Goal: Communication & Community: Participate in discussion

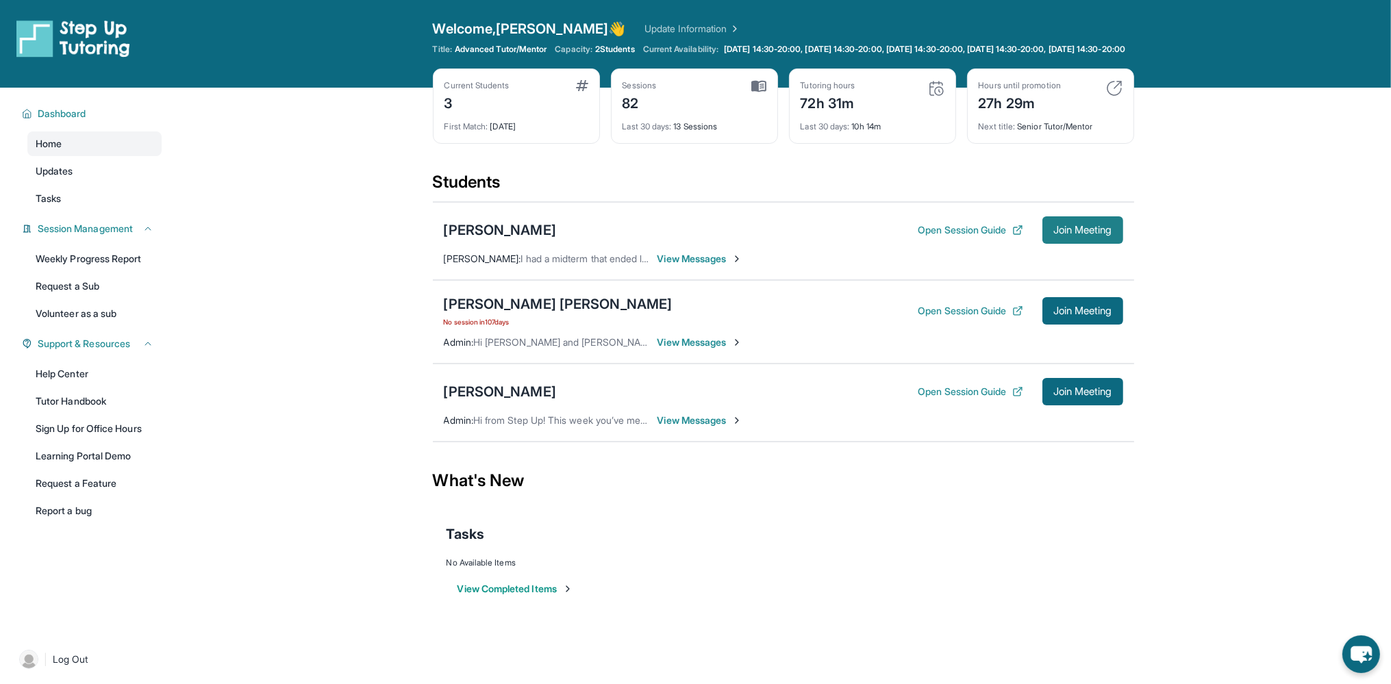
click at [1075, 227] on button "Join Meeting" at bounding box center [1082, 229] width 81 height 27
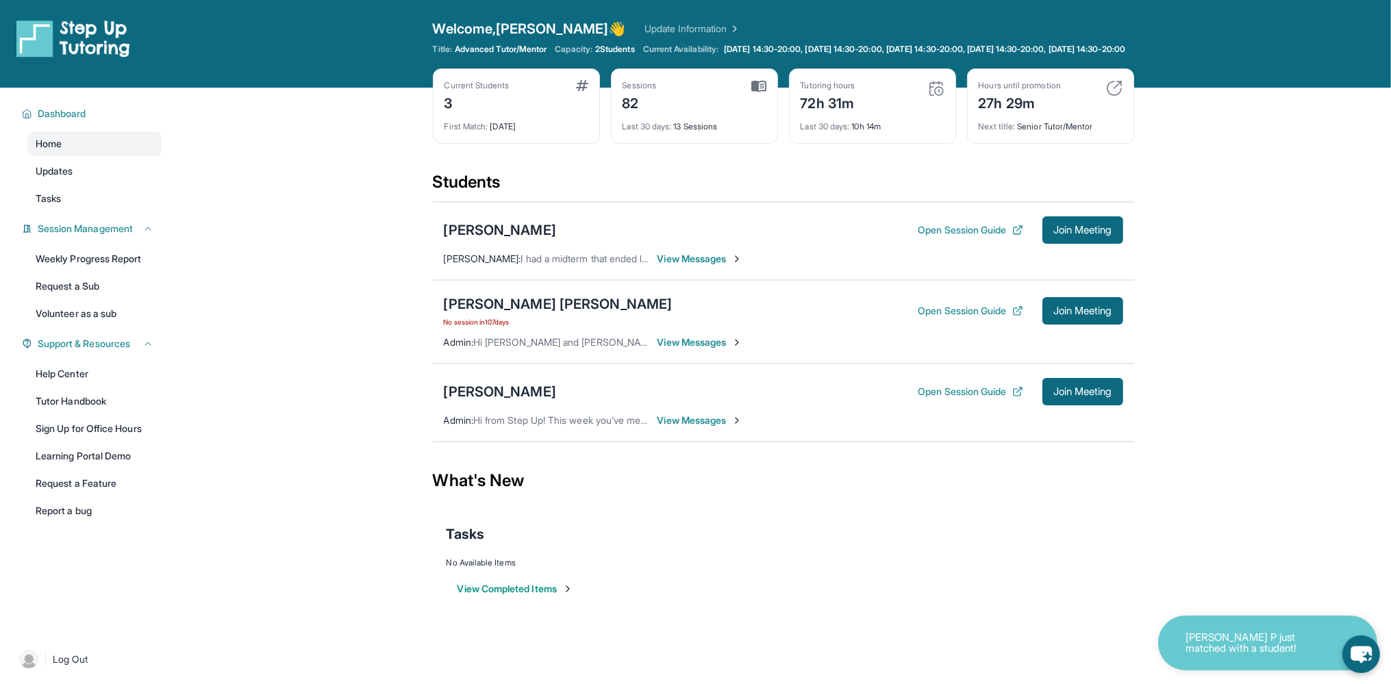
click at [981, 405] on div "Open Session Guide Join Meeting" at bounding box center [1019, 391] width 205 height 27
click at [981, 398] on button "Open Session Guide" at bounding box center [969, 392] width 105 height 14
click at [676, 440] on div "[PERSON_NAME] Open Session Guide Join Meeting Admin : Hi from Step Up! This wee…" at bounding box center [783, 403] width 701 height 78
click at [676, 424] on span "View Messages" at bounding box center [700, 421] width 86 height 14
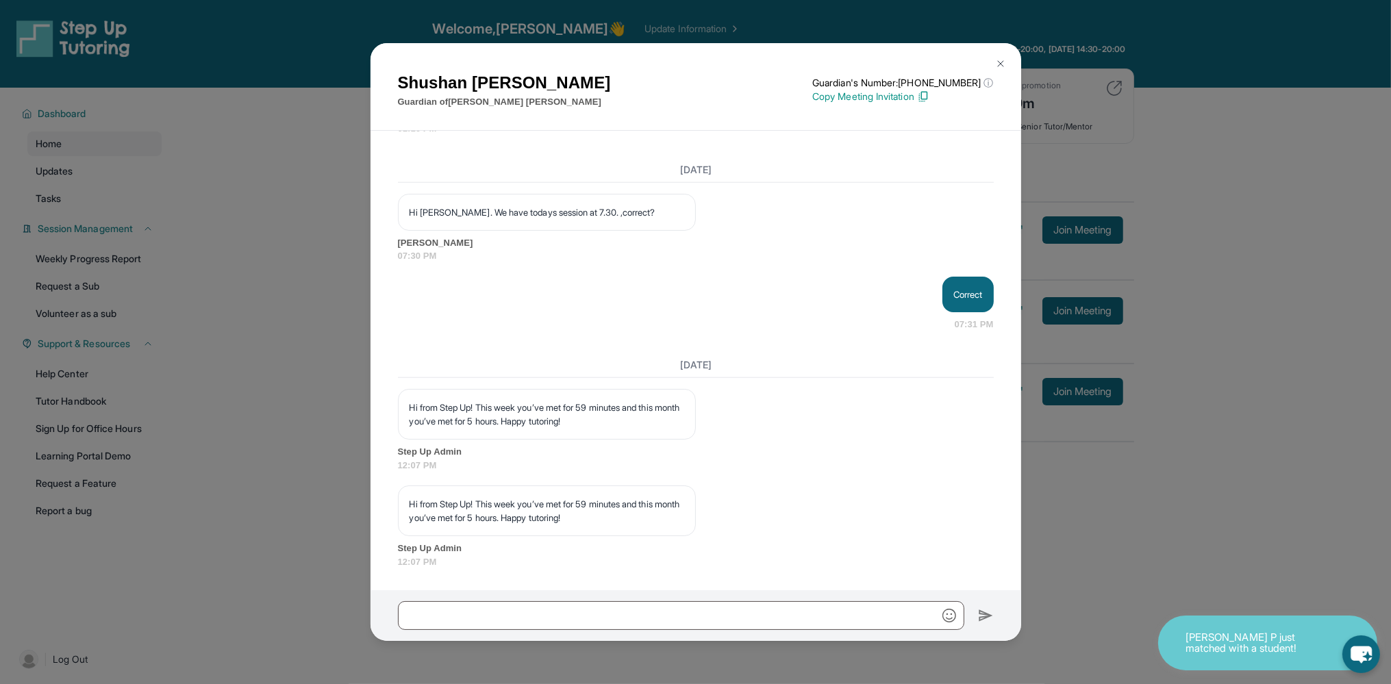
click at [561, 601] on div at bounding box center [695, 615] width 650 height 51
click at [550, 623] on input "text" at bounding box center [681, 615] width 566 height 29
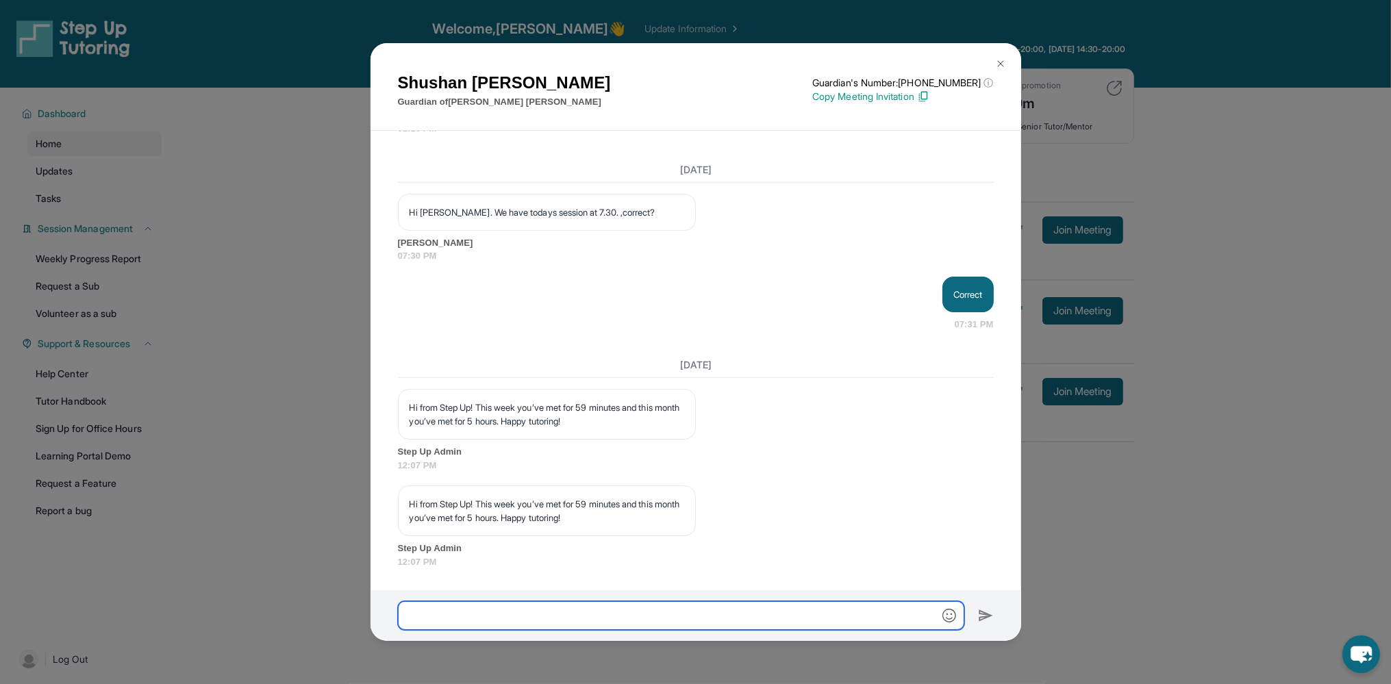
scroll to position [44874, 0]
type input "**********"
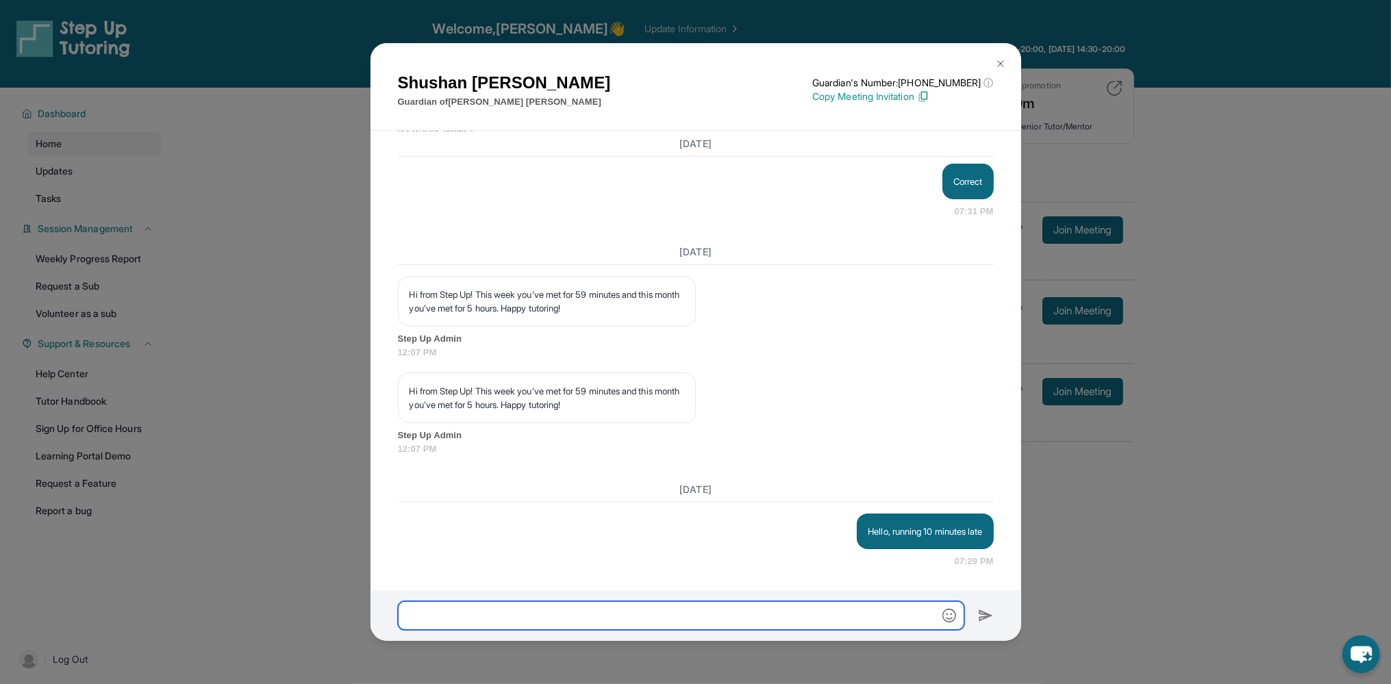
scroll to position [44986, 0]
click at [999, 60] on img at bounding box center [1000, 63] width 11 height 11
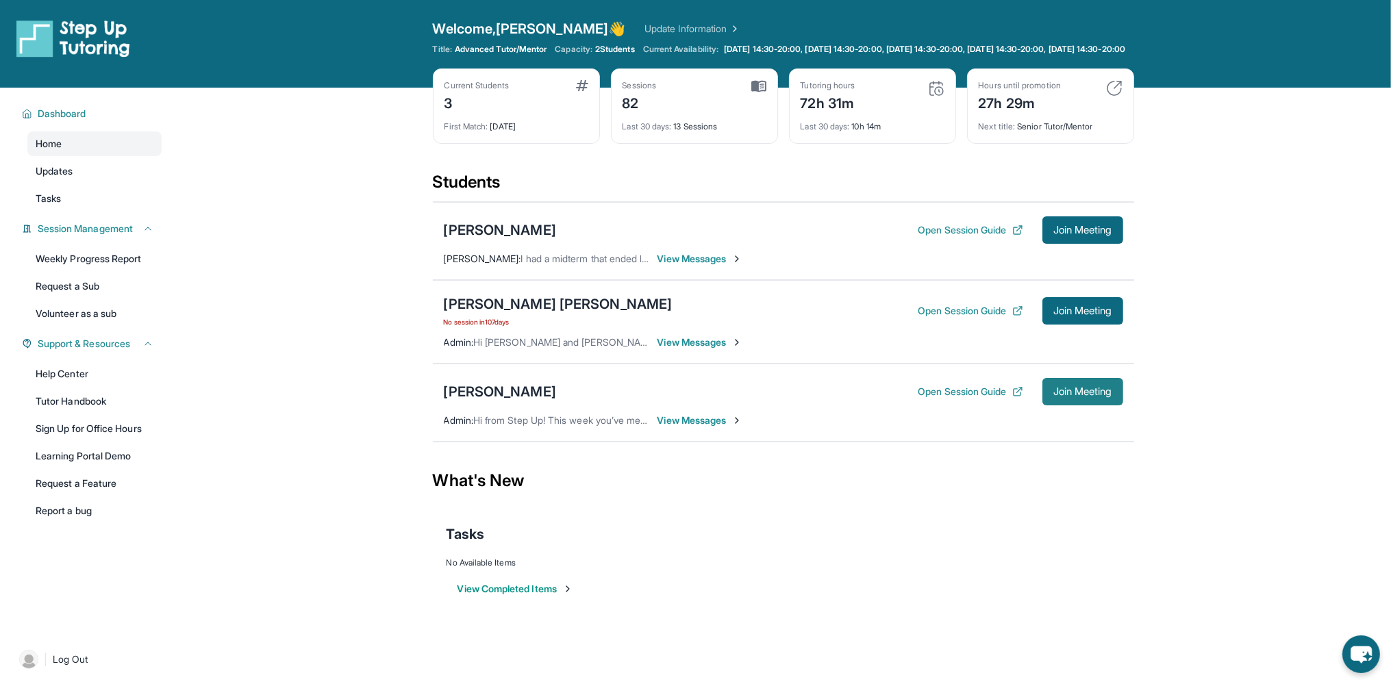
click at [1109, 396] on span "Join Meeting" at bounding box center [1082, 392] width 59 height 8
